Goal: Book appointment/travel/reservation

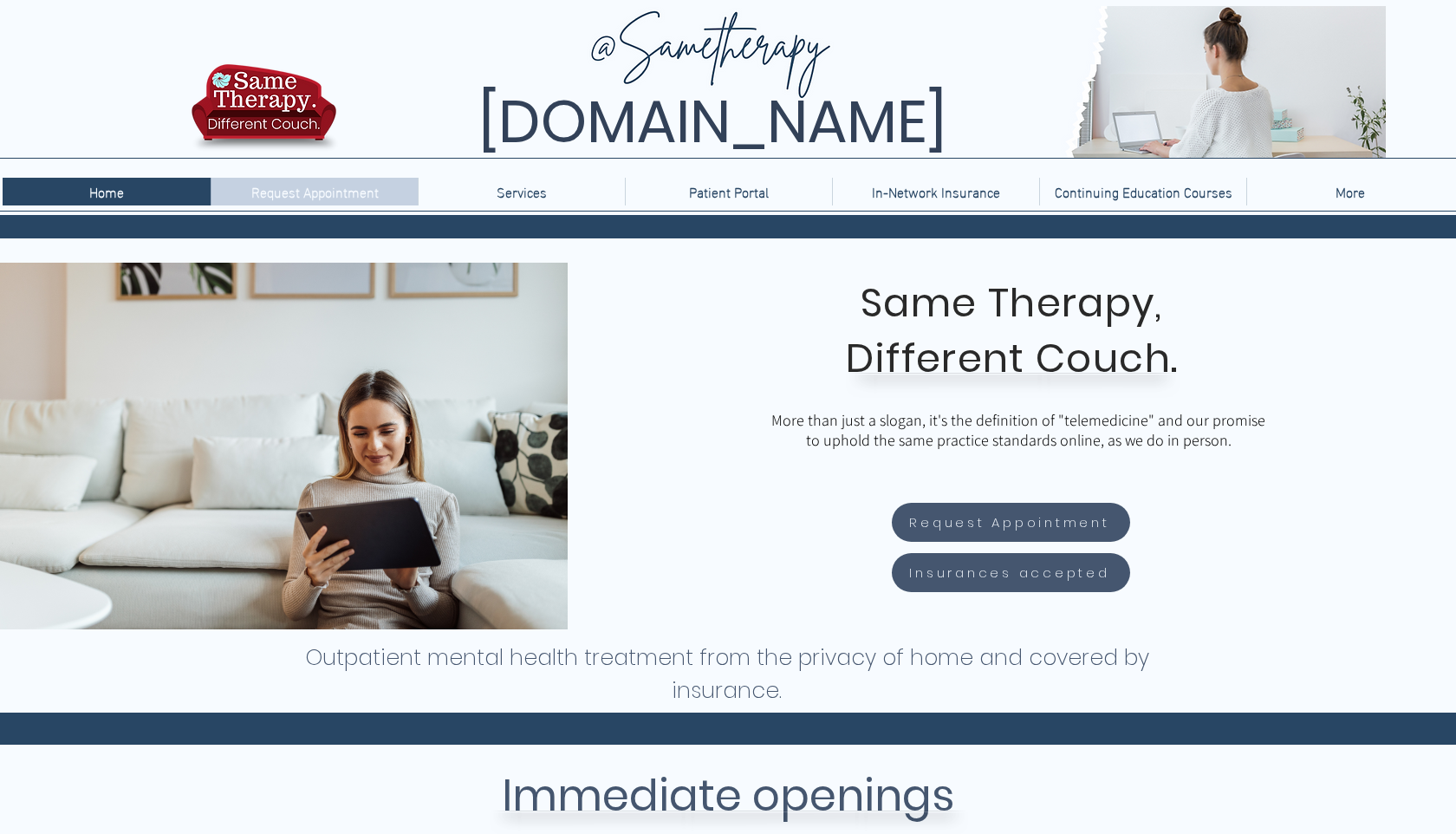
click at [290, 199] on p "Request Appointment" at bounding box center [316, 191] width 145 height 28
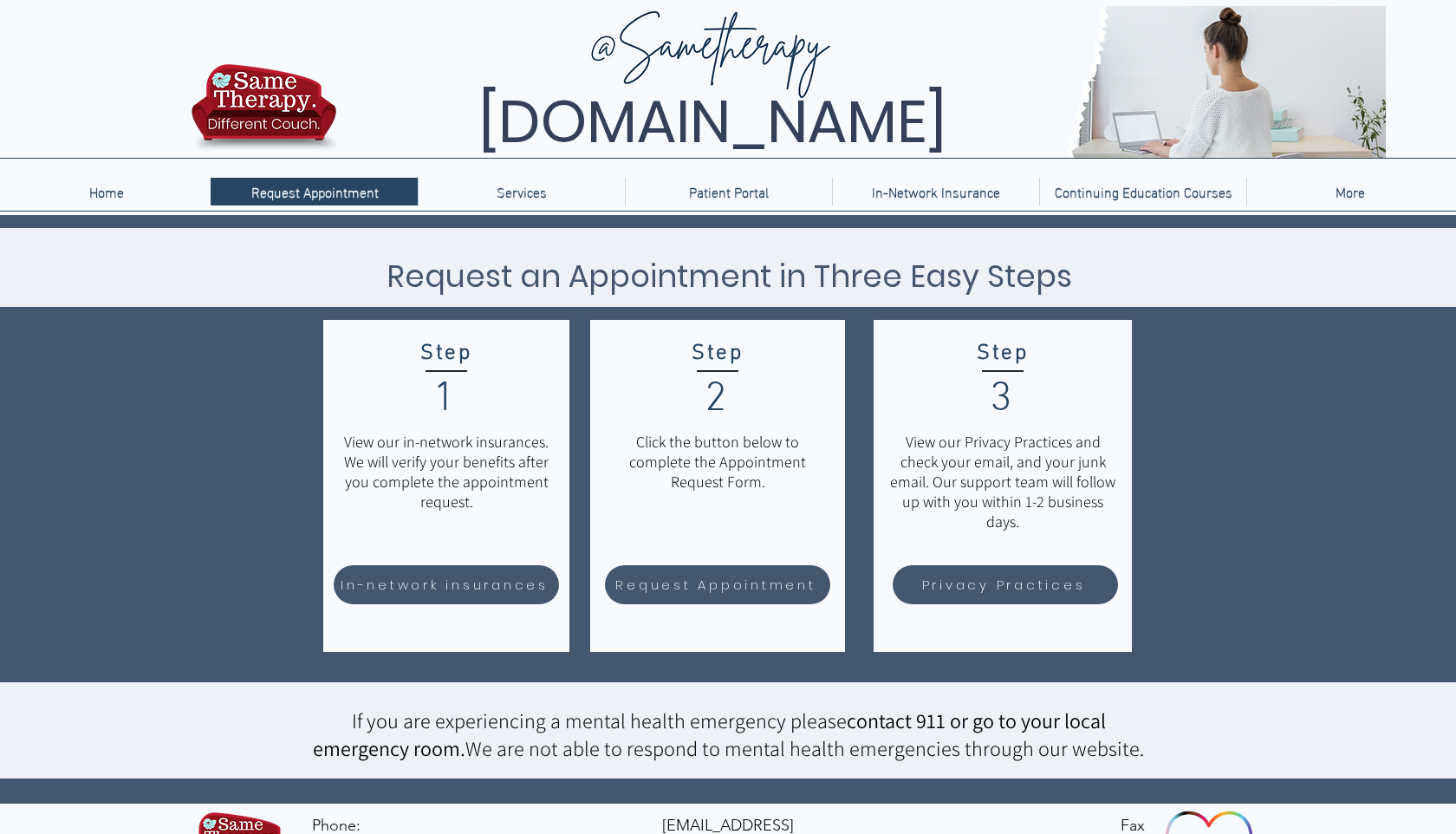
click at [212, 457] on div "main content" at bounding box center [728, 509] width 1456 height 589
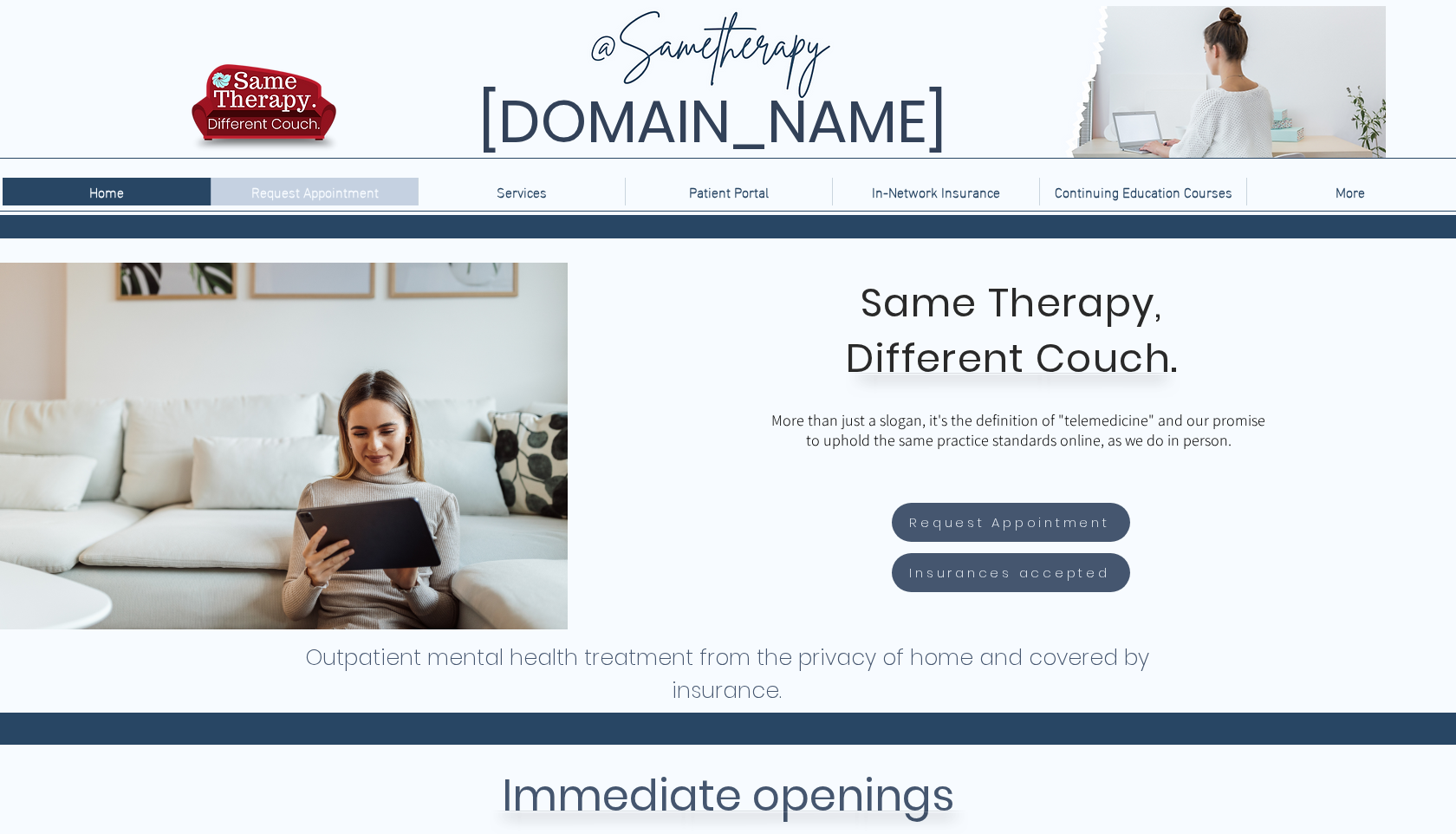
click at [275, 193] on p "Request Appointment" at bounding box center [316, 191] width 145 height 28
